Goal: Task Accomplishment & Management: Manage account settings

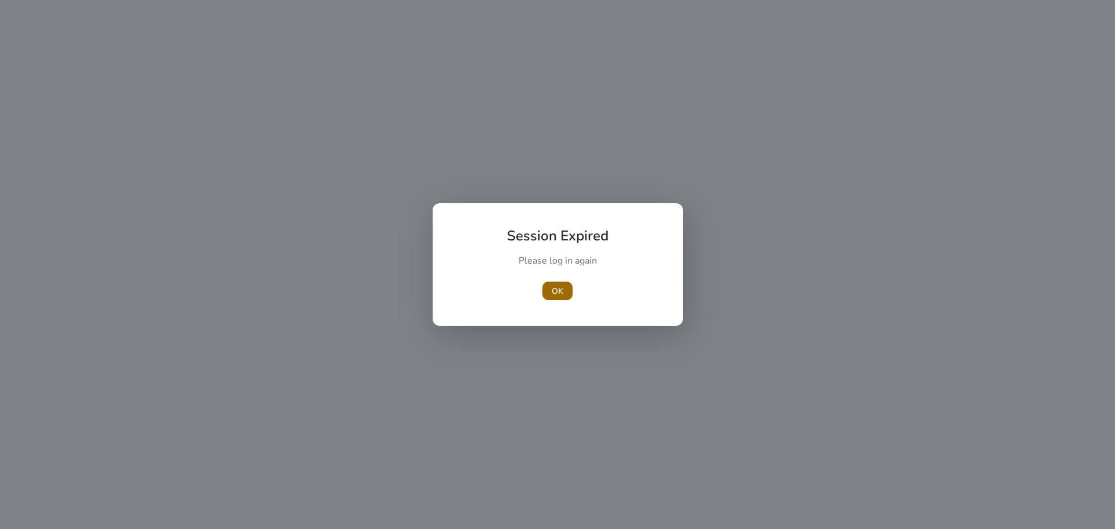
click at [553, 291] on span "OK" at bounding box center [557, 291] width 12 height 12
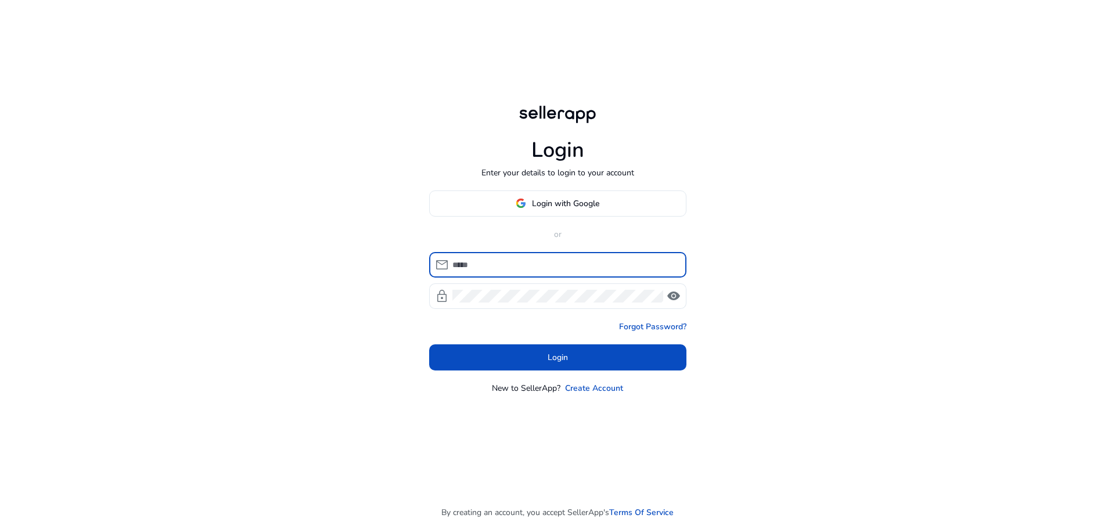
type input "**********"
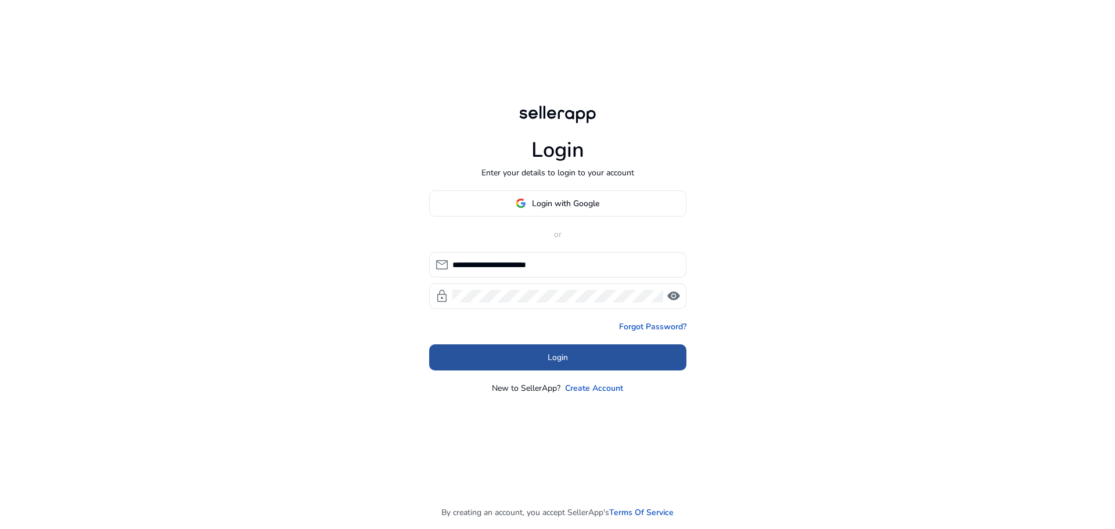
click at [565, 359] on span "Login" at bounding box center [557, 357] width 20 height 12
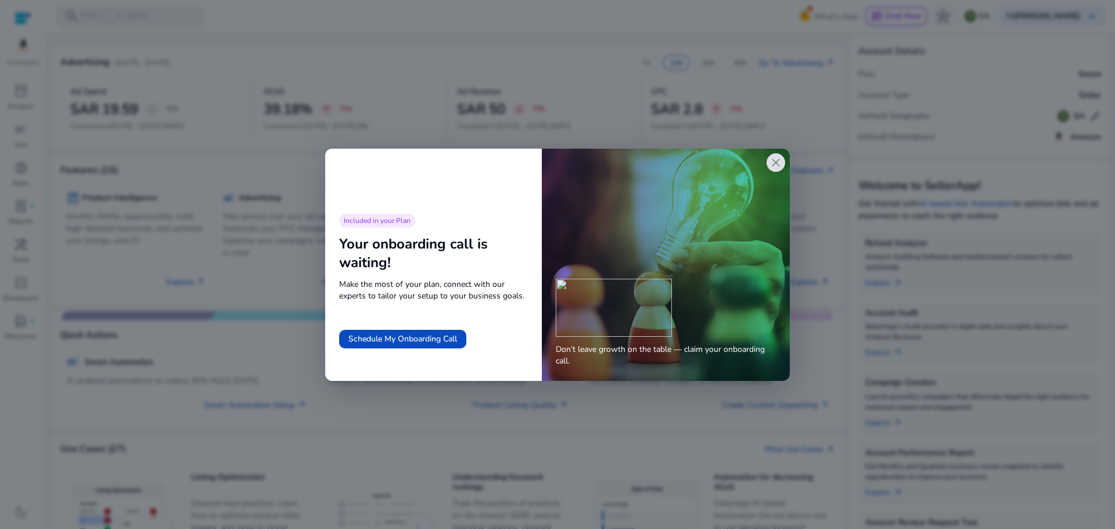
click at [777, 161] on span "close" at bounding box center [776, 163] width 14 height 14
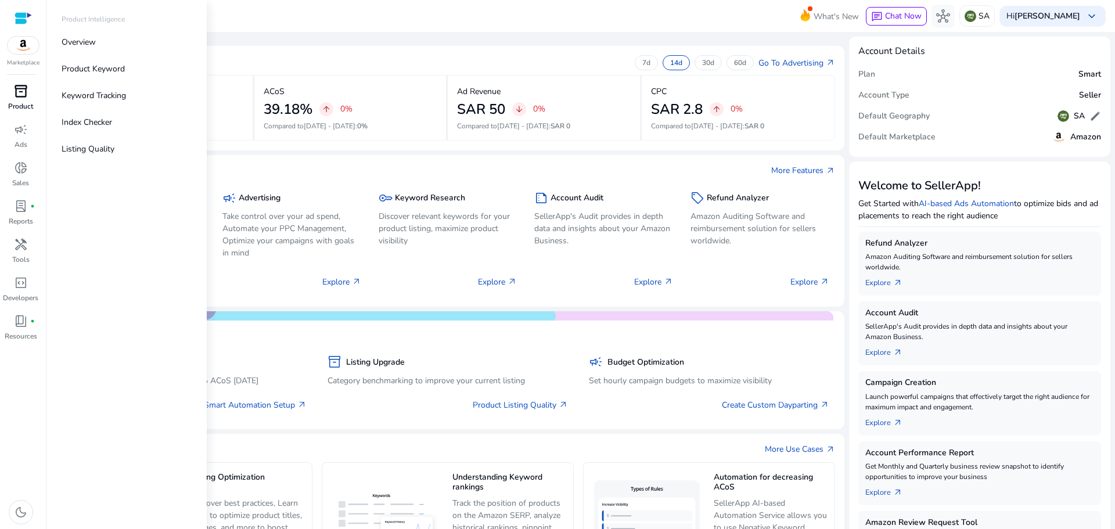
click at [17, 92] on span "inventory_2" at bounding box center [21, 91] width 14 height 14
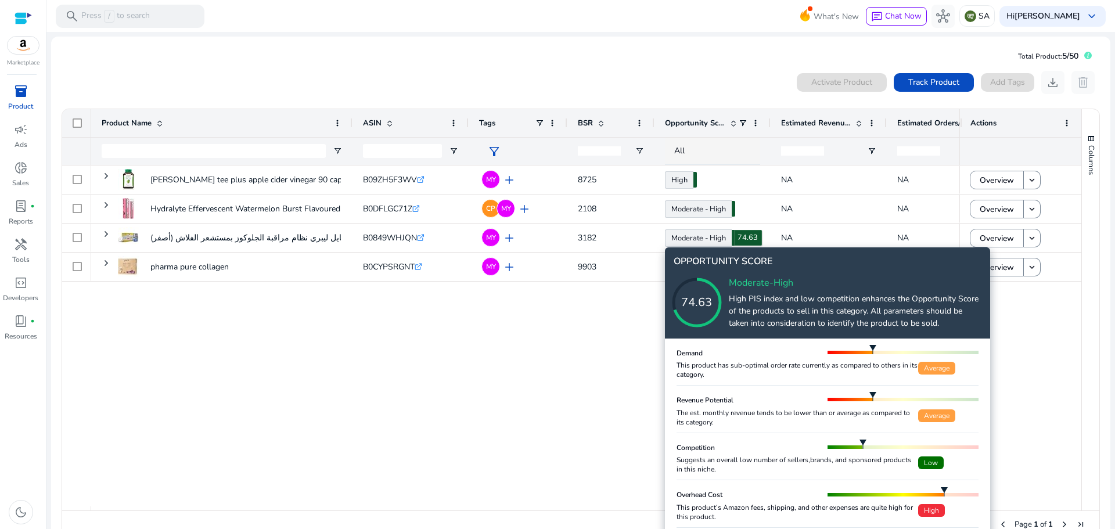
click at [710, 240] on icon at bounding box center [708, 291] width 116 height 116
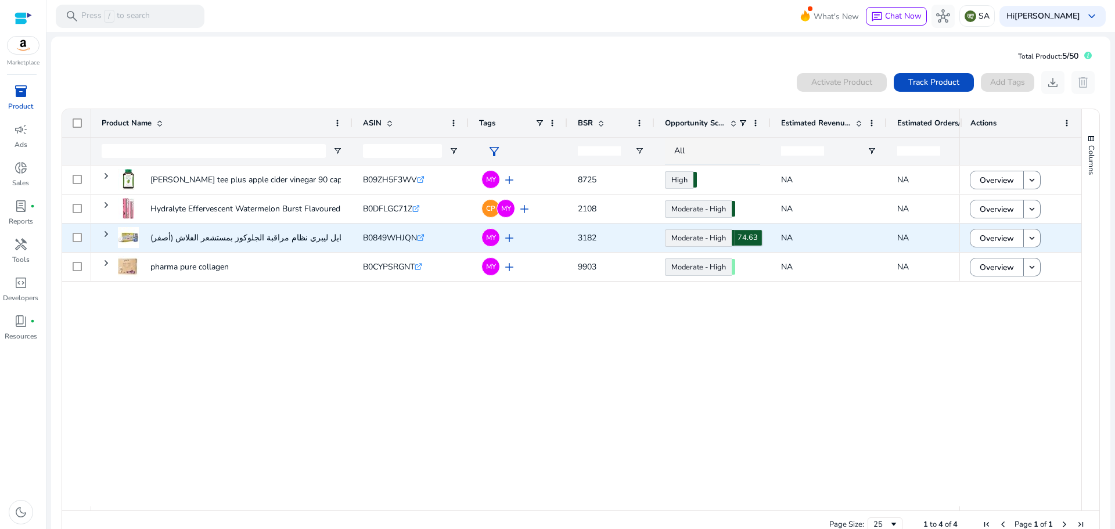
click at [710, 331] on icon at bounding box center [686, 360] width 58 height 58
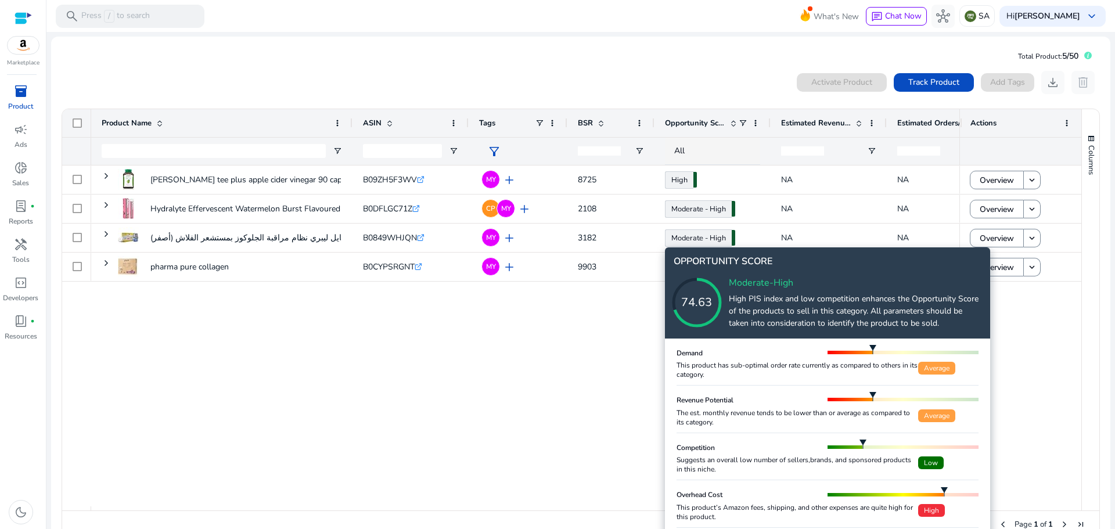
click at [780, 308] on p "High PIS index and low competition enhances the Opportunity Score of the produc…" at bounding box center [855, 311] width 253 height 37
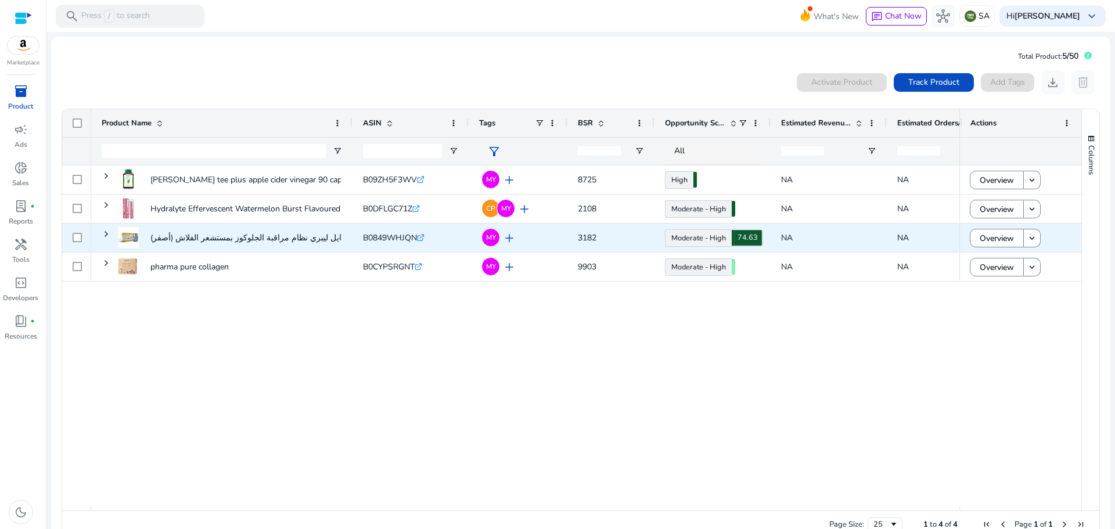
click at [701, 235] on link "Moderate - High 74.63" at bounding box center [698, 237] width 67 height 17
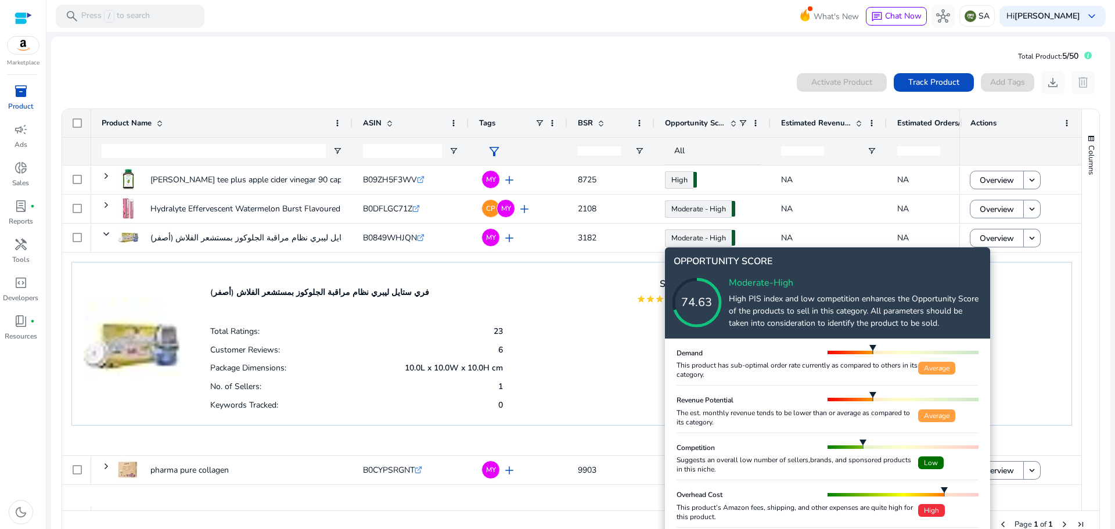
click at [738, 301] on div "74.63" at bounding box center [696, 302] width 93 height 17
